Goal: Task Accomplishment & Management: Use online tool/utility

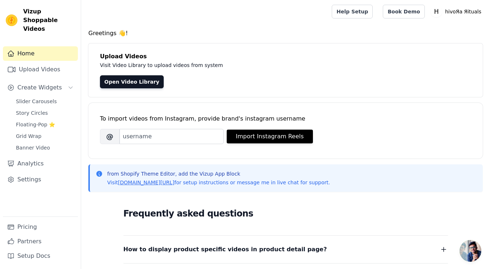
click at [39, 98] on span "Slider Carousels" at bounding box center [36, 101] width 41 height 7
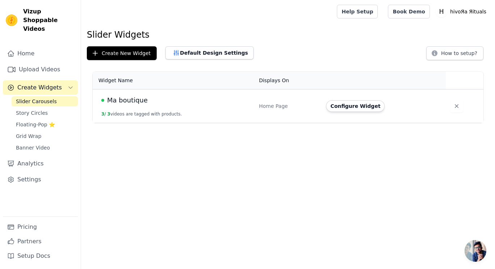
click at [342, 104] on button "Configure Widget" at bounding box center [355, 106] width 59 height 12
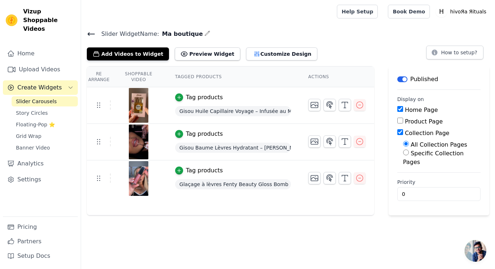
click at [415, 123] on label "Product Page" at bounding box center [424, 121] width 38 height 7
click at [403, 123] on input "Product Page" at bounding box center [400, 121] width 6 height 6
checkbox input "true"
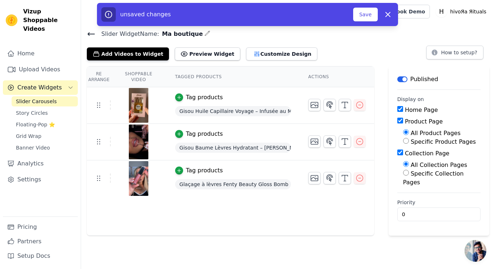
click at [403, 108] on input "Home Page" at bounding box center [400, 109] width 6 height 6
checkbox input "false"
click at [403, 150] on input "Collection Page" at bounding box center [400, 152] width 6 height 6
checkbox input "false"
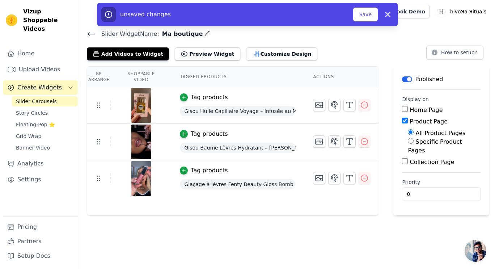
click at [402, 118] on input "Product Page" at bounding box center [405, 121] width 6 height 6
checkbox input "false"
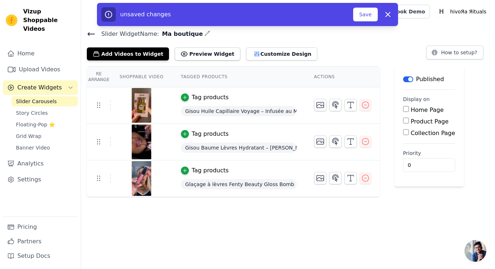
click at [403, 106] on input "Home Page" at bounding box center [406, 109] width 6 height 6
checkbox input "true"
click at [205, 58] on button "Preview Widget" at bounding box center [207, 53] width 65 height 13
click at [446, 53] on button "How to setup?" at bounding box center [454, 53] width 57 height 14
click at [362, 177] on icon "button" at bounding box center [365, 178] width 7 height 7
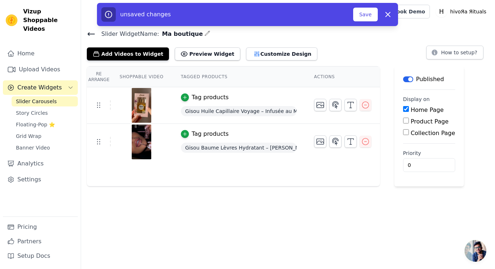
click at [145, 135] on img at bounding box center [141, 142] width 20 height 35
click at [141, 58] on button "Add Videos to Widget" at bounding box center [128, 53] width 82 height 13
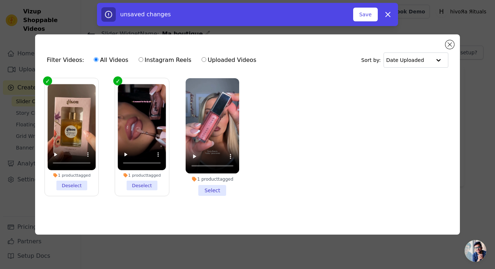
click at [234, 62] on label "Uploaded Videos" at bounding box center [228, 59] width 55 height 9
click at [206, 62] on input "Uploaded Videos" at bounding box center [204, 59] width 5 height 5
radio input "true"
click at [448, 48] on div "Filter Videos: All Videos Instagram Reels Uploaded Videos Sort by: Date Uploaded" at bounding box center [247, 60] width 413 height 28
click at [449, 44] on button "Close modal" at bounding box center [450, 44] width 9 height 9
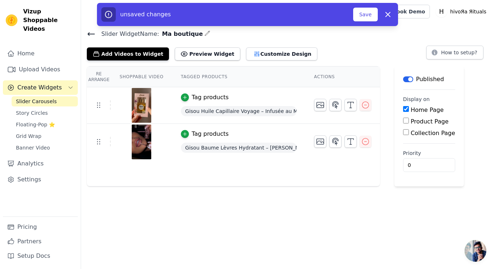
click at [50, 65] on link "Upload Videos" at bounding box center [40, 69] width 75 height 14
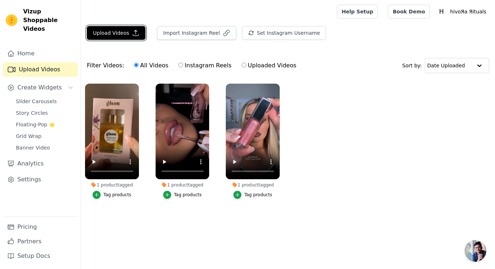
click at [136, 37] on button "Upload Videos" at bounding box center [116, 33] width 59 height 14
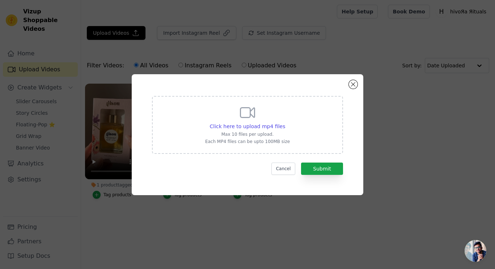
click at [246, 135] on p "Max 10 files per upload." at bounding box center [247, 134] width 85 height 6
click at [285, 123] on input "Click here to upload mp4 files Max 10 files per upload. Each MP4 files can be u…" at bounding box center [285, 122] width 0 height 0
type input "C:\fakepath\WhatsApp Vidéo [DATE] à 15.16.34_e3e2fc1a.mp4"
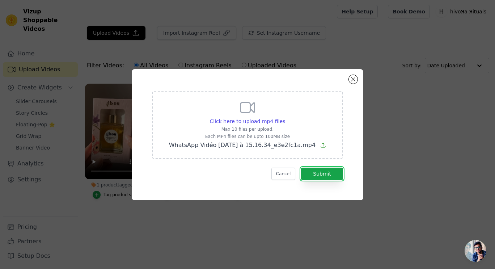
click at [330, 173] on button "Submit" at bounding box center [322, 174] width 42 height 12
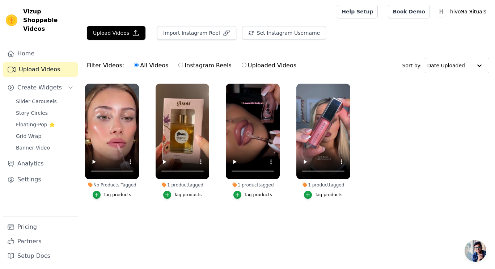
click at [30, 98] on span "Slider Carousels" at bounding box center [36, 101] width 41 height 7
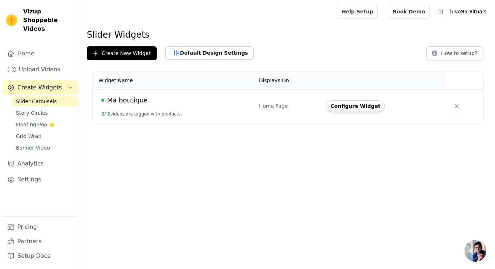
click at [37, 109] on link "Story Circles" at bounding box center [45, 113] width 66 height 10
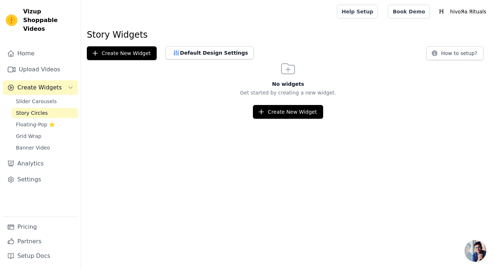
click at [38, 98] on span "Slider Carousels" at bounding box center [36, 101] width 41 height 7
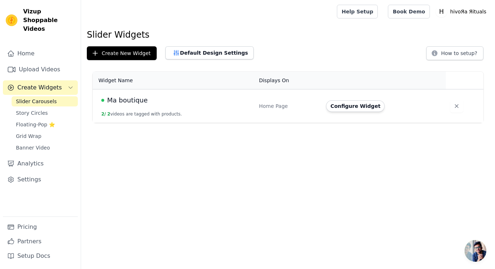
click at [334, 103] on button "Configure Widget" at bounding box center [355, 106] width 59 height 12
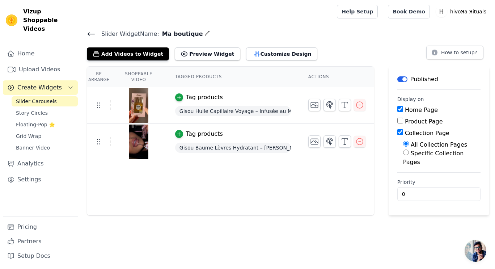
click at [154, 55] on button "Add Videos to Widget" at bounding box center [128, 53] width 82 height 13
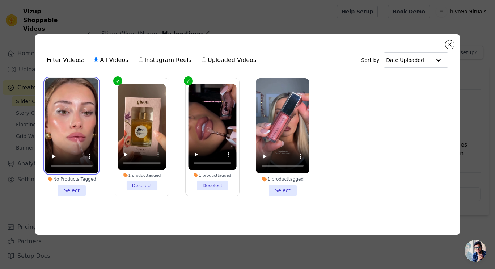
click at [56, 101] on video at bounding box center [72, 126] width 54 height 96
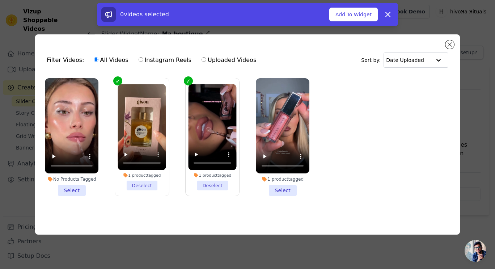
click at [349, 16] on button "Add To Widget" at bounding box center [353, 15] width 49 height 14
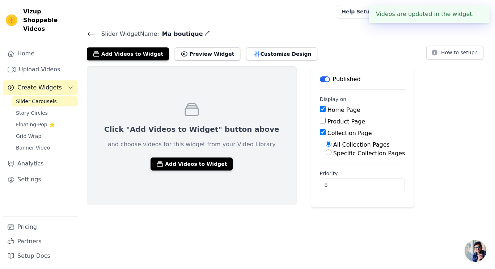
click at [328, 132] on label "Collection Page" at bounding box center [350, 133] width 45 height 7
click at [320, 132] on input "Collection Page" at bounding box center [323, 132] width 6 height 6
checkbox input "false"
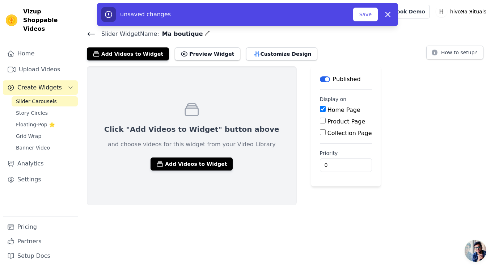
click at [169, 166] on button "Add Videos to Widget" at bounding box center [192, 163] width 82 height 13
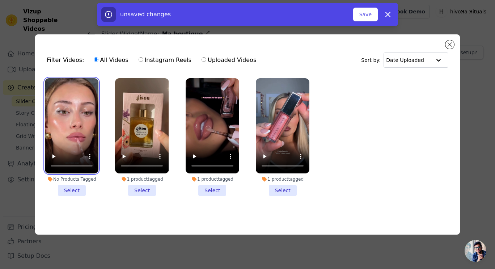
click at [89, 127] on video at bounding box center [72, 126] width 54 height 96
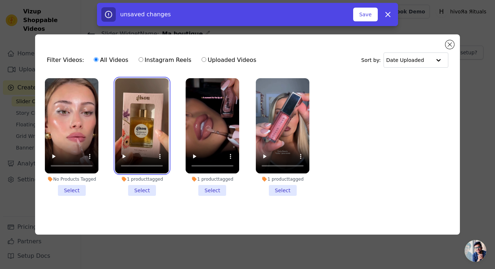
click at [137, 121] on video at bounding box center [142, 126] width 54 height 96
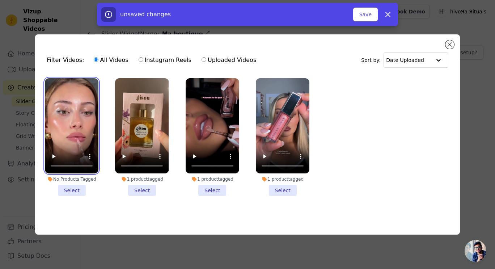
click at [76, 126] on video at bounding box center [72, 126] width 54 height 96
click at [79, 192] on li "No Products Tagged Select" at bounding box center [72, 137] width 54 height 118
click at [0, 0] on input "No Products Tagged Select" at bounding box center [0, 0] width 0 height 0
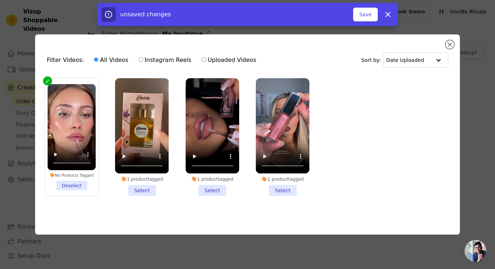
click at [139, 188] on li "1 product tagged Select" at bounding box center [142, 137] width 54 height 118
click at [0, 0] on input "1 product tagged Select" at bounding box center [0, 0] width 0 height 0
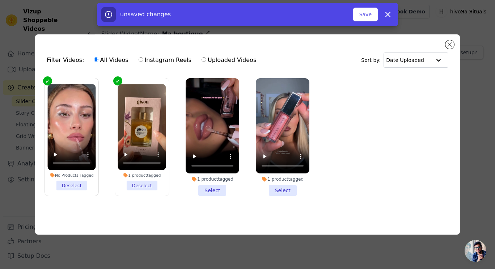
click at [211, 184] on li "1 product tagged Select" at bounding box center [213, 137] width 54 height 118
click at [0, 0] on input "1 product tagged Select" at bounding box center [0, 0] width 0 height 0
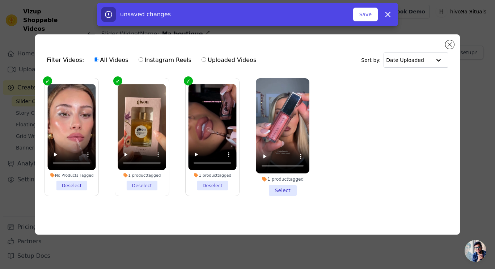
click at [366, 13] on button "Save" at bounding box center [365, 15] width 25 height 14
click at [367, 18] on button "Add To Widget" at bounding box center [353, 15] width 49 height 14
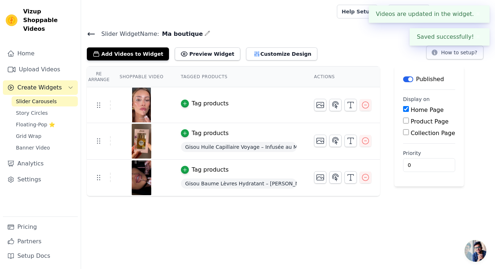
click at [181, 105] on div "button" at bounding box center [185, 104] width 8 height 8
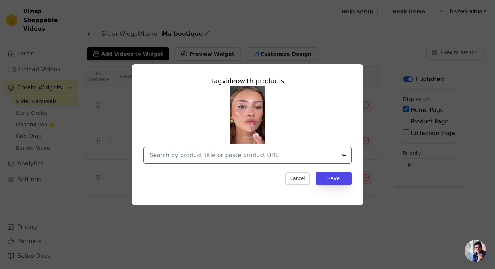
click at [226, 155] on input "text" at bounding box center [242, 155] width 187 height 9
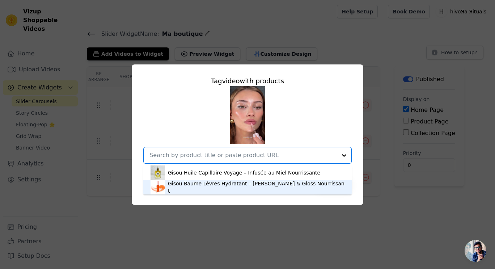
click at [226, 186] on div "Gisou Baume Lèvres Hydratant – [PERSON_NAME] & Gloss Nourrissant" at bounding box center [256, 187] width 177 height 14
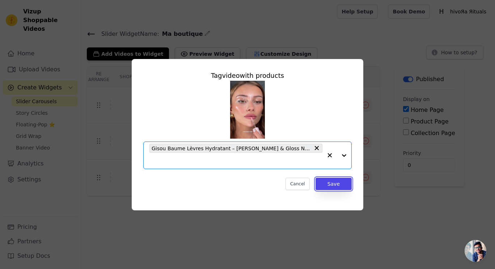
click at [337, 178] on button "Save" at bounding box center [334, 184] width 36 height 12
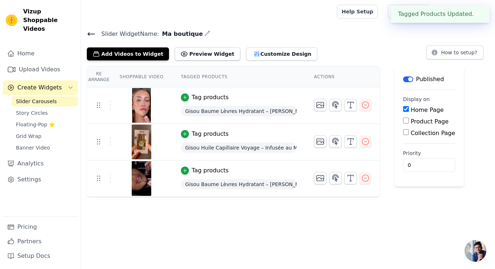
click at [182, 133] on icon "button" at bounding box center [184, 133] width 5 height 5
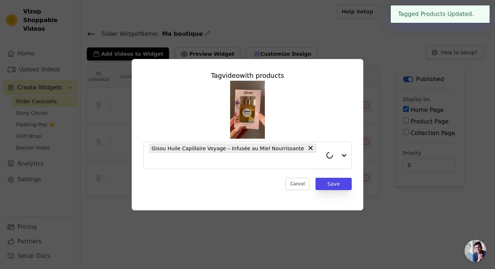
click at [202, 153] on div "Gisou Huile Capillaire Voyage – Infusée au Miel Nourrissante" at bounding box center [232, 148] width 167 height 9
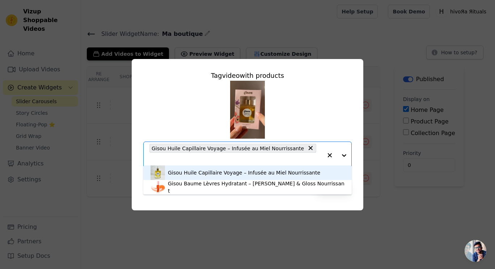
click at [204, 171] on div "Gisou Huile Capillaire Voyage – Infusée au Miel Nourrissante" at bounding box center [244, 172] width 152 height 7
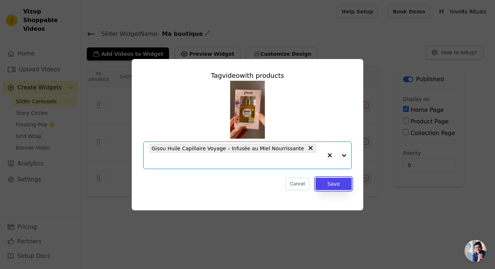
click at [327, 179] on button "Save" at bounding box center [334, 184] width 36 height 12
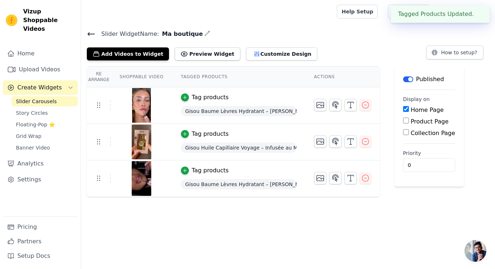
click at [196, 168] on div "Tag products" at bounding box center [210, 170] width 37 height 9
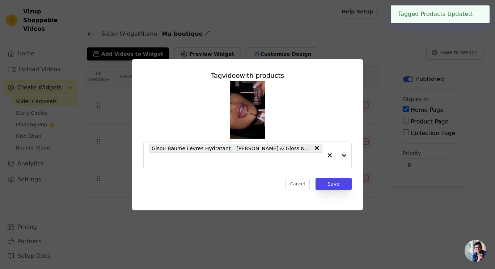
click at [224, 152] on span "Gisou Baume Lèvres Hydratant – [PERSON_NAME] & Gloss Nourrissant" at bounding box center [231, 148] width 159 height 8
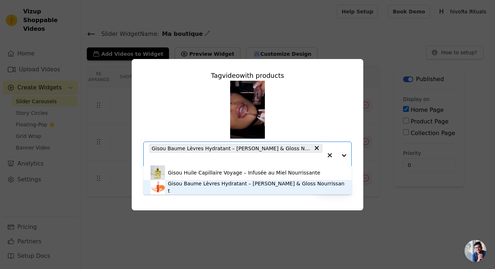
click at [230, 188] on div "Gisou Baume Lèvres Hydratant – [PERSON_NAME] & Gloss Nourrissant" at bounding box center [256, 187] width 177 height 14
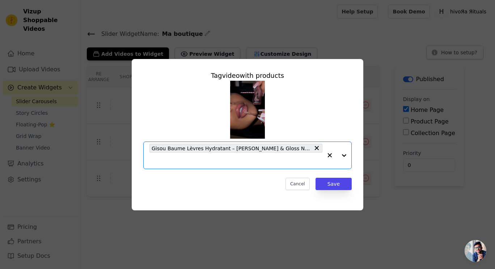
click at [343, 185] on div "Tag video with products Option Gisou Baume Lèvres Hydratant – Huile & Gloss Nou…" at bounding box center [248, 130] width 220 height 131
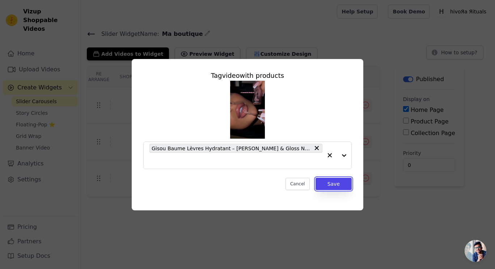
click at [341, 179] on button "Save" at bounding box center [334, 184] width 36 height 12
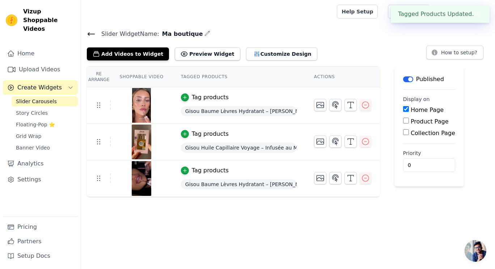
click at [230, 159] on td "Tag products Gisou Huile Capillaire Voyage – Infusée au Miel Nourrissante" at bounding box center [238, 142] width 133 height 37
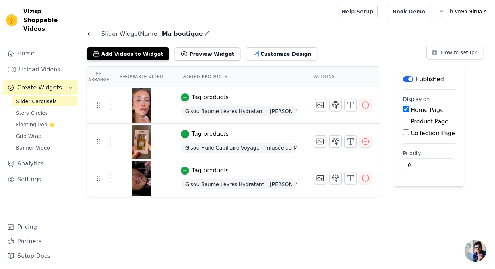
click at [47, 98] on div "Slider Carousels Story Circles Floating-Pop ⭐ Grid Wrap Banner Video" at bounding box center [45, 124] width 66 height 56
click at [39, 109] on span "Story Circles" at bounding box center [32, 112] width 32 height 7
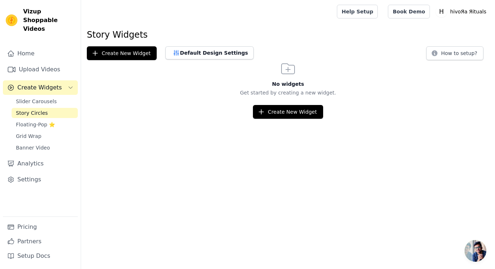
click at [55, 96] on link "Slider Carousels" at bounding box center [45, 101] width 66 height 10
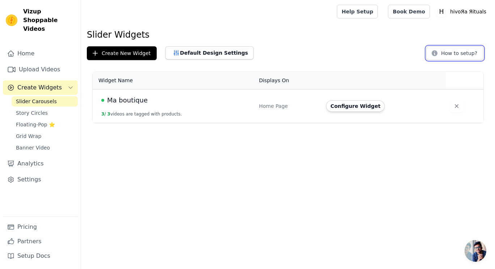
click at [457, 51] on button "How to setup?" at bounding box center [454, 53] width 57 height 14
click at [278, 109] on div "Home Page" at bounding box center [288, 105] width 59 height 7
click at [329, 106] on button "Configure Widget" at bounding box center [355, 106] width 59 height 12
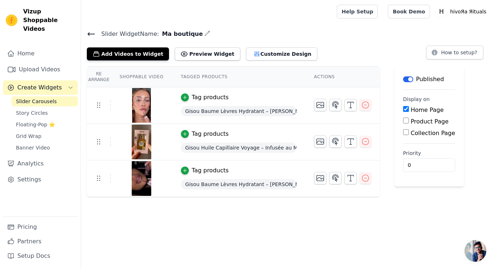
click at [203, 59] on button "Preview Widget" at bounding box center [207, 53] width 65 height 13
